Goal: Information Seeking & Learning: Learn about a topic

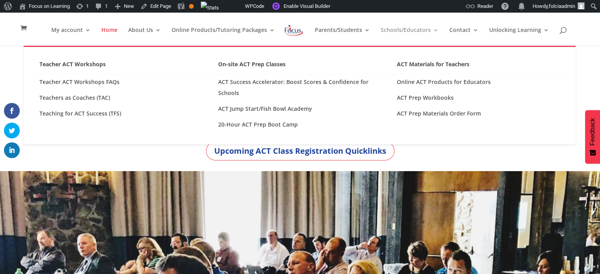
click at [323, 29] on link "Schools/Educators" at bounding box center [410, 36] width 58 height 19
click at [80, 62] on link "Teacher ACT Workshops" at bounding box center [121, 66] width 179 height 15
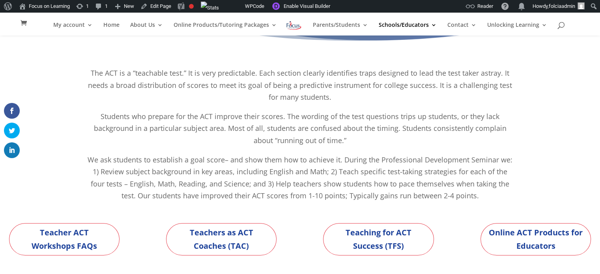
scroll to position [73, 0]
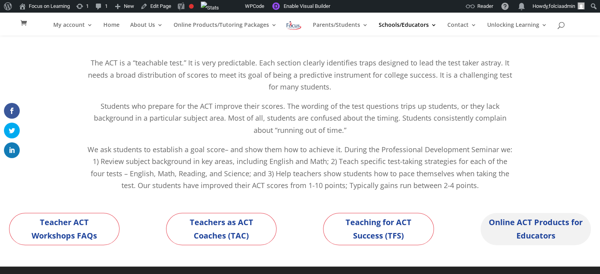
click at [545, 231] on link "Online ACT Products for Educators" at bounding box center [536, 229] width 111 height 32
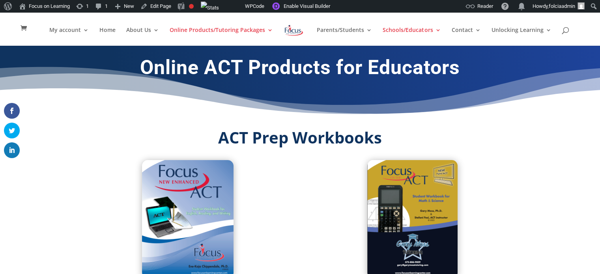
click at [290, 28] on img at bounding box center [294, 30] width 21 height 14
